Goal: Task Accomplishment & Management: Use online tool/utility

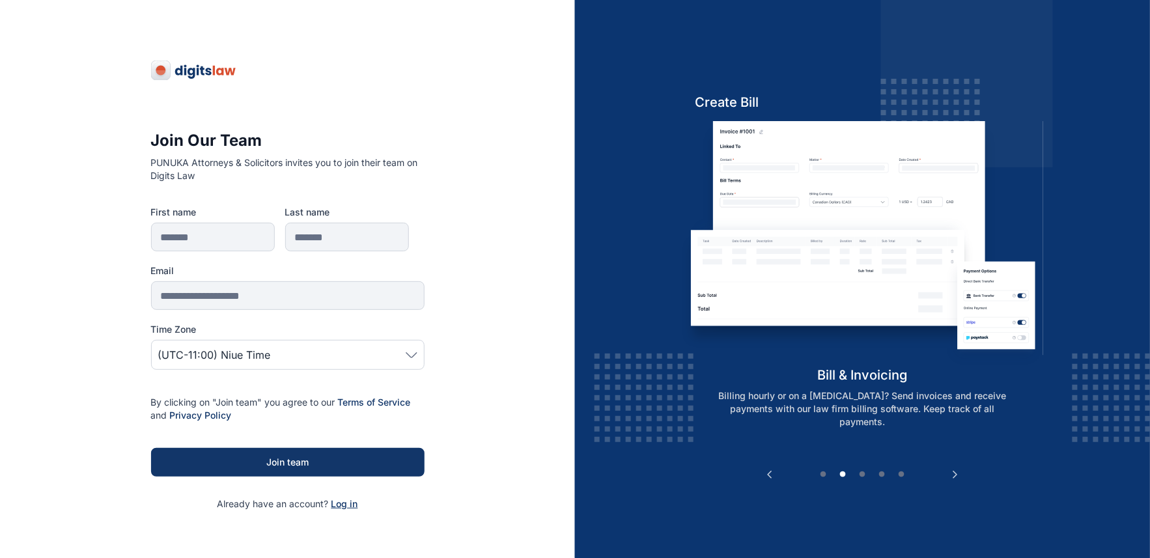
click at [343, 504] on span "Log in" at bounding box center [345, 503] width 27 height 11
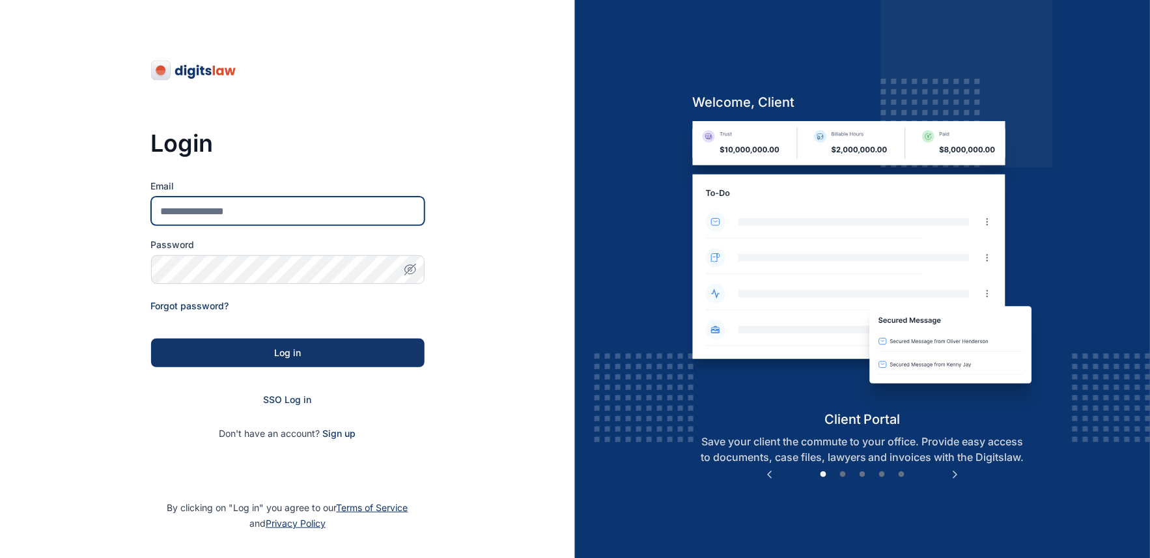
type input "**********"
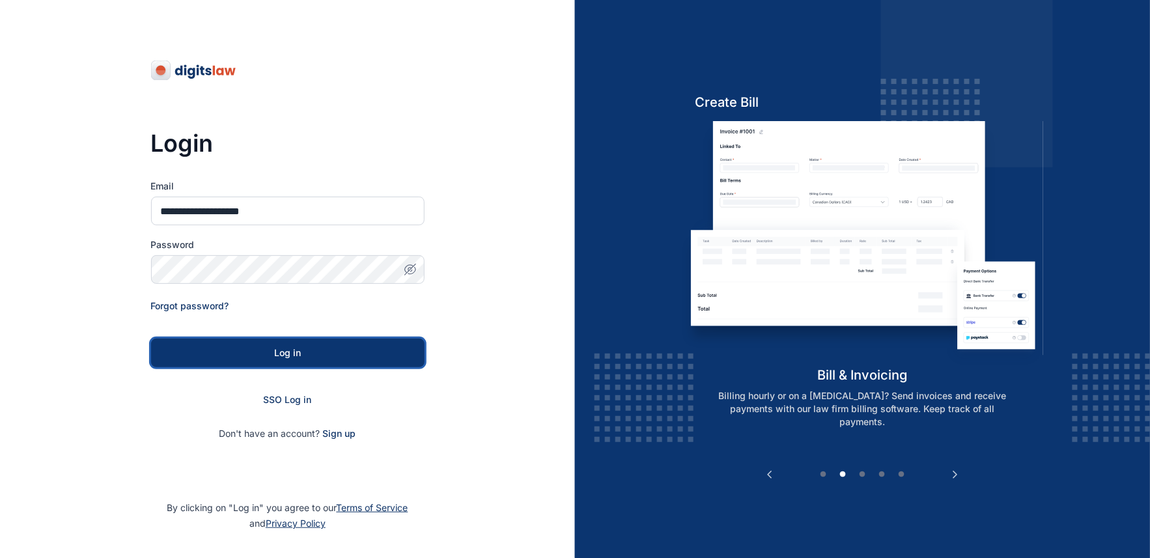
click at [285, 352] on div "Log in" at bounding box center [288, 353] width 232 height 13
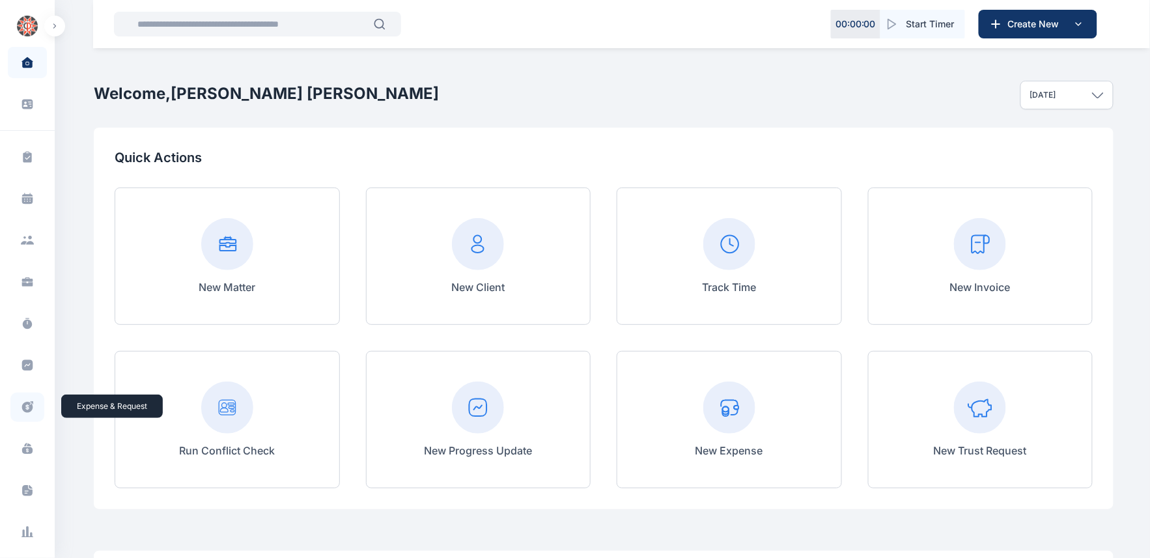
click at [29, 409] on icon at bounding box center [27, 407] width 11 height 11
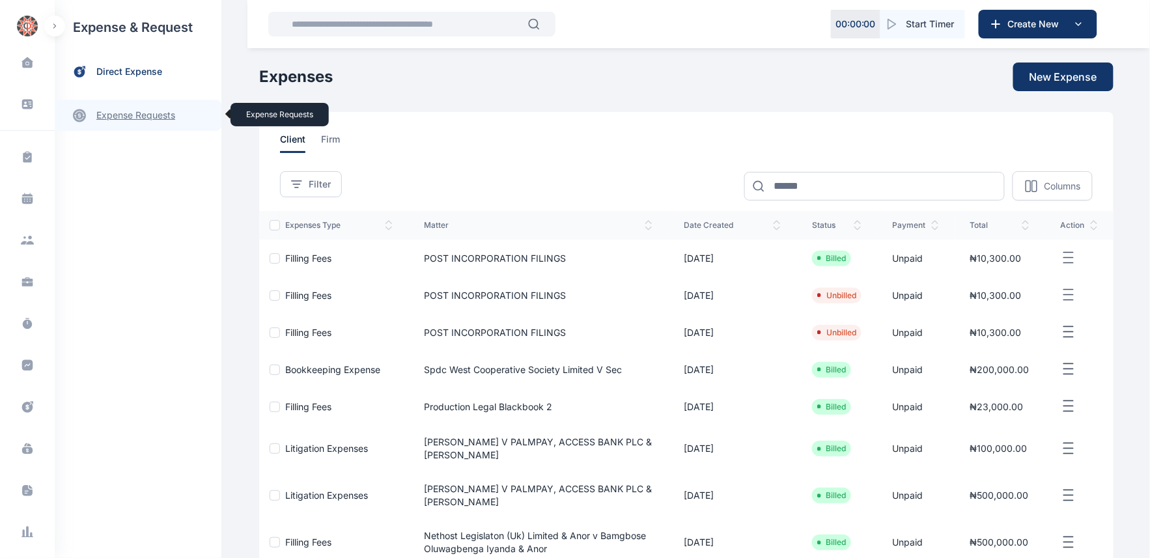
click at [137, 122] on link "expense requests expense requests" at bounding box center [138, 115] width 167 height 31
click at [154, 163] on span "Expense Request Expense Request" at bounding box center [156, 161] width 118 height 25
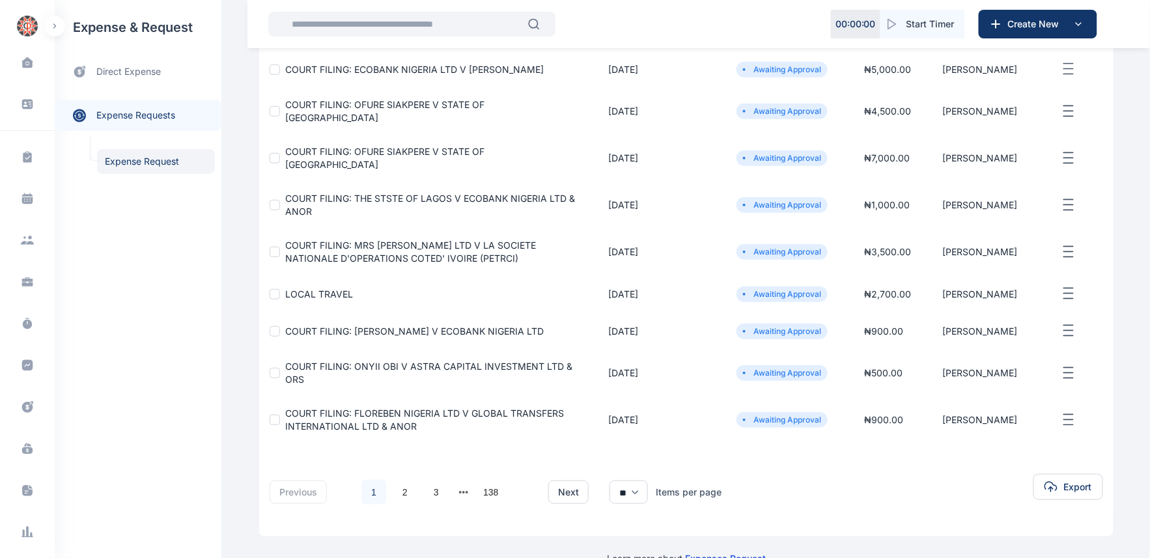
scroll to position [244, 0]
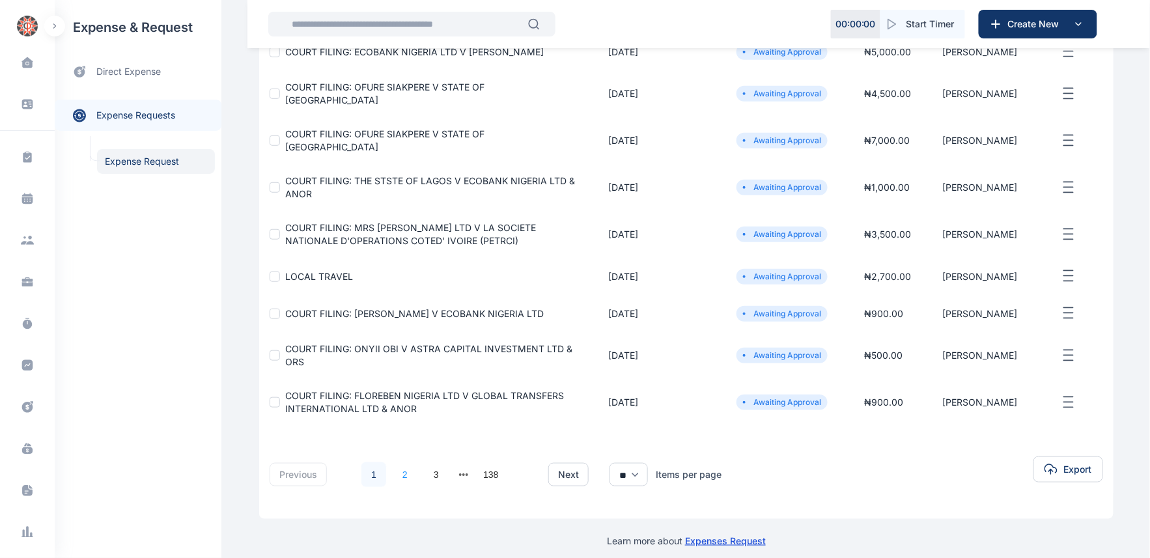
click at [399, 465] on link "2" at bounding box center [405, 474] width 25 height 25
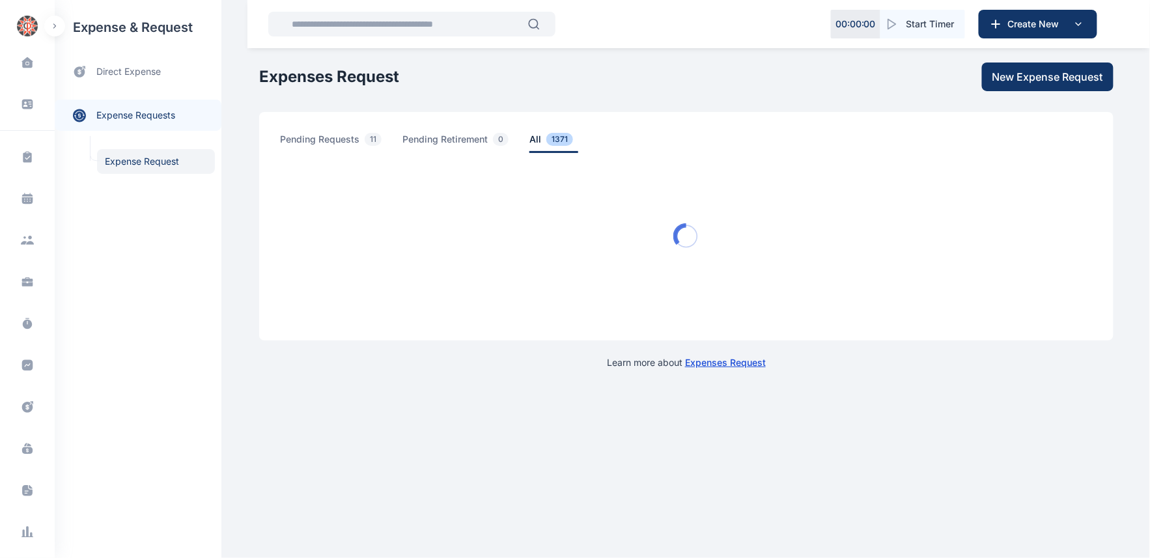
scroll to position [0, 0]
